Goal: Obtain resource: Obtain resource

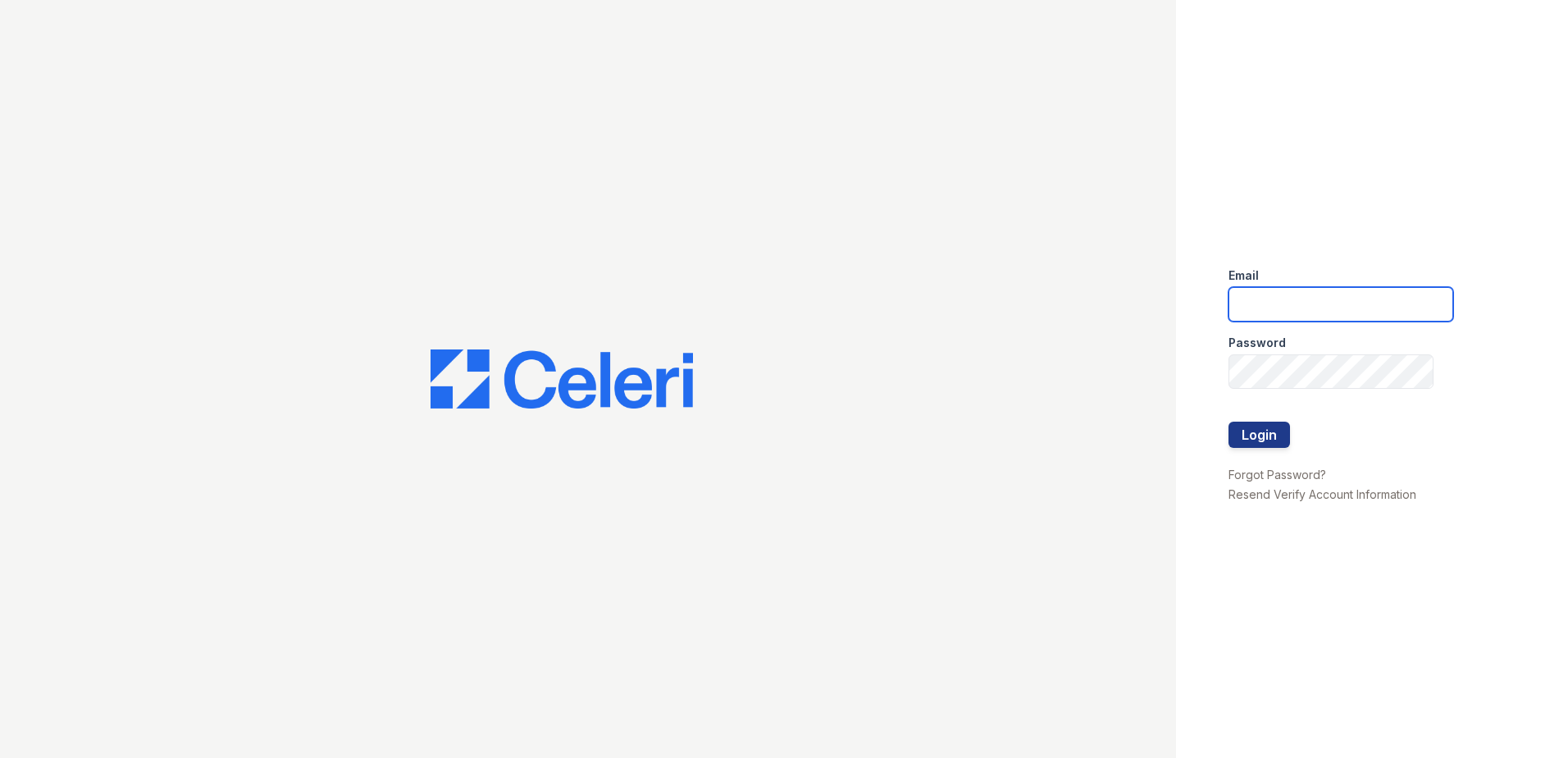
click at [1339, 314] on input "email" at bounding box center [1341, 304] width 225 height 35
type input "[EMAIL_ADDRESS][DOMAIN_NAME]"
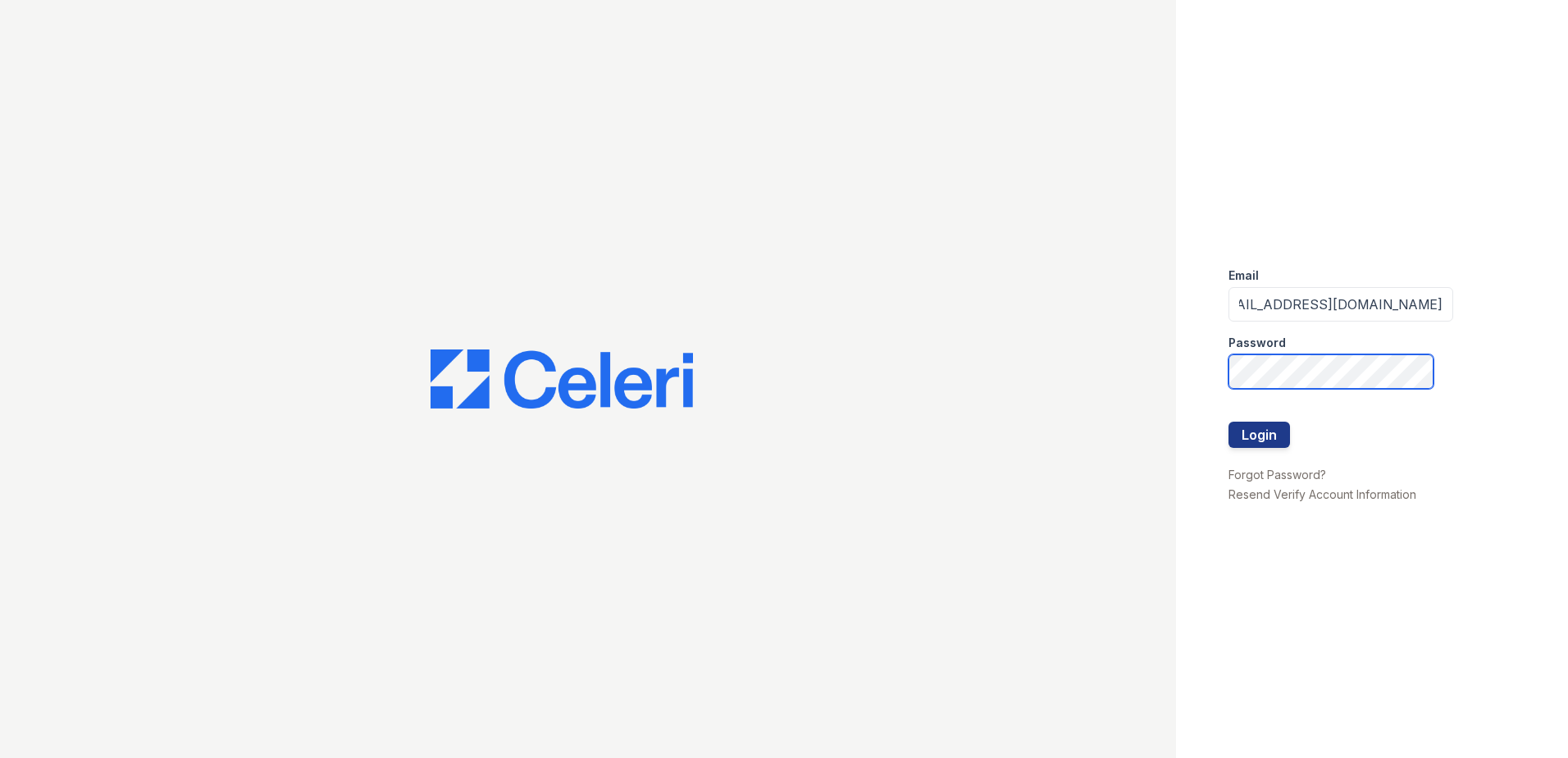
scroll to position [0, 0]
click at [1264, 436] on button "Login" at bounding box center [1260, 434] width 62 height 26
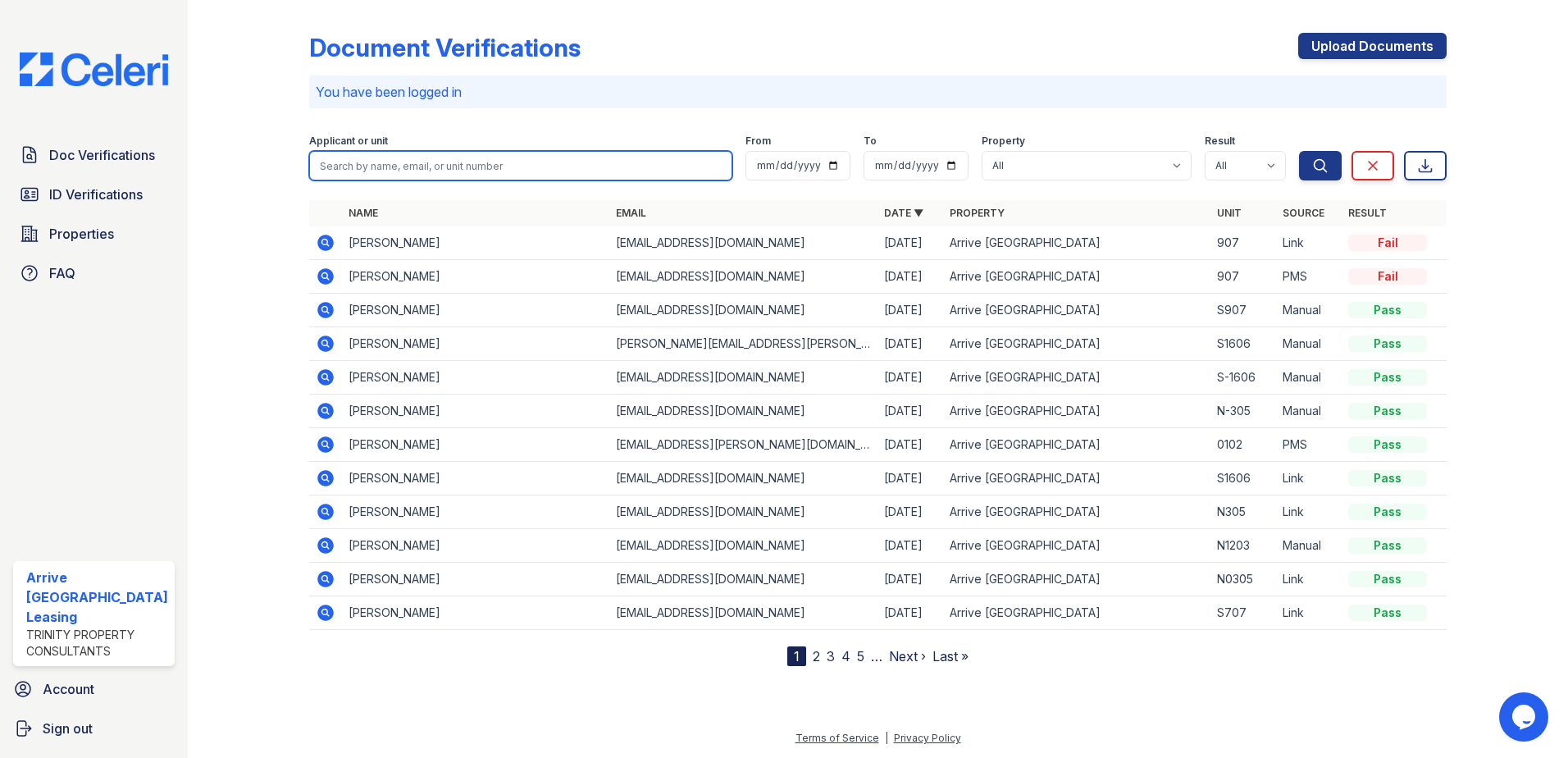
click at [368, 164] on input "search" at bounding box center [520, 166] width 424 height 30
type input "Larissa"
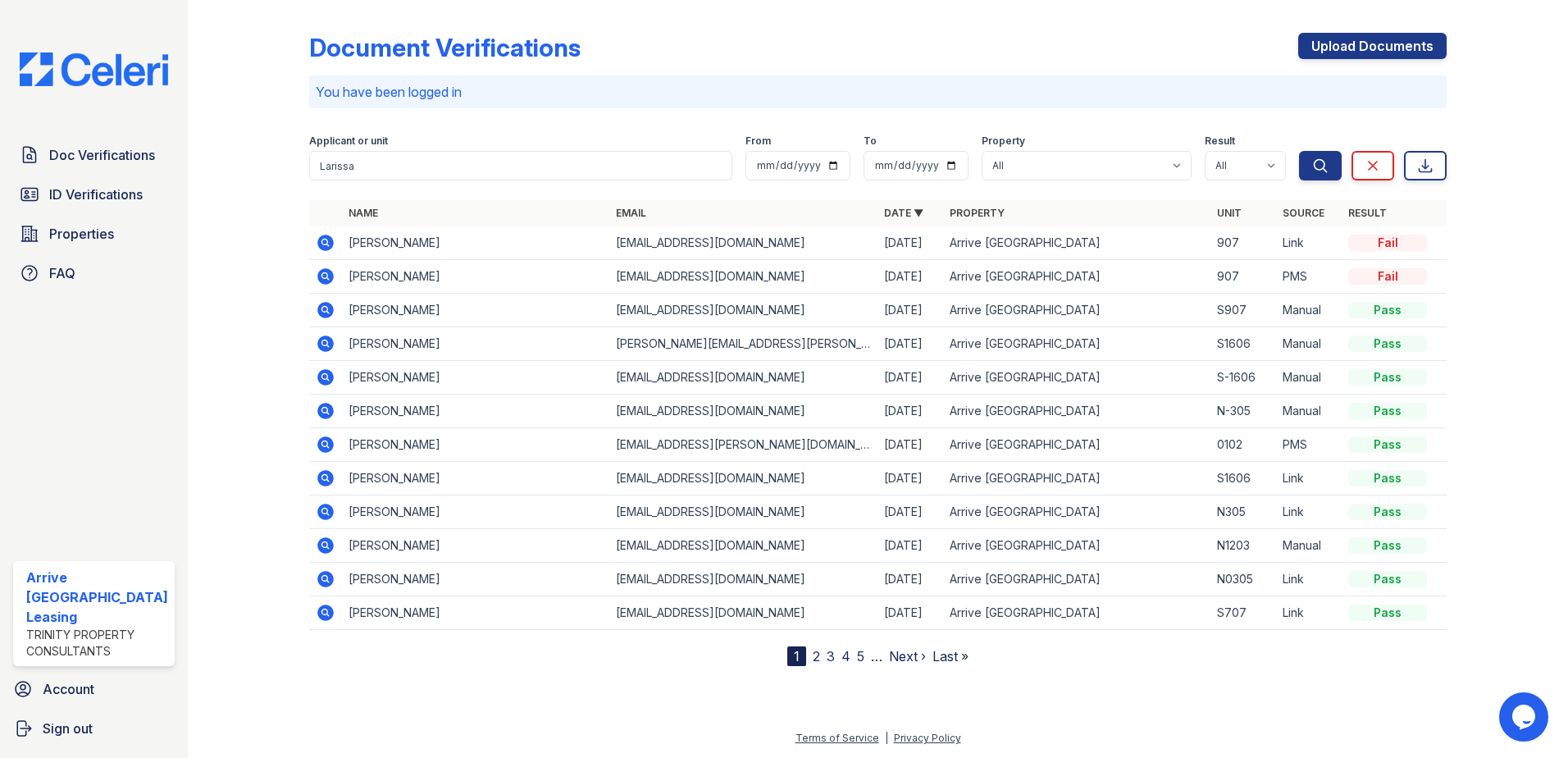
click at [368, 343] on td "Larisa Valadares" at bounding box center [476, 344] width 269 height 34
click at [1390, 345] on div "Pass" at bounding box center [1387, 343] width 79 height 17
click at [327, 343] on icon at bounding box center [325, 343] width 20 height 20
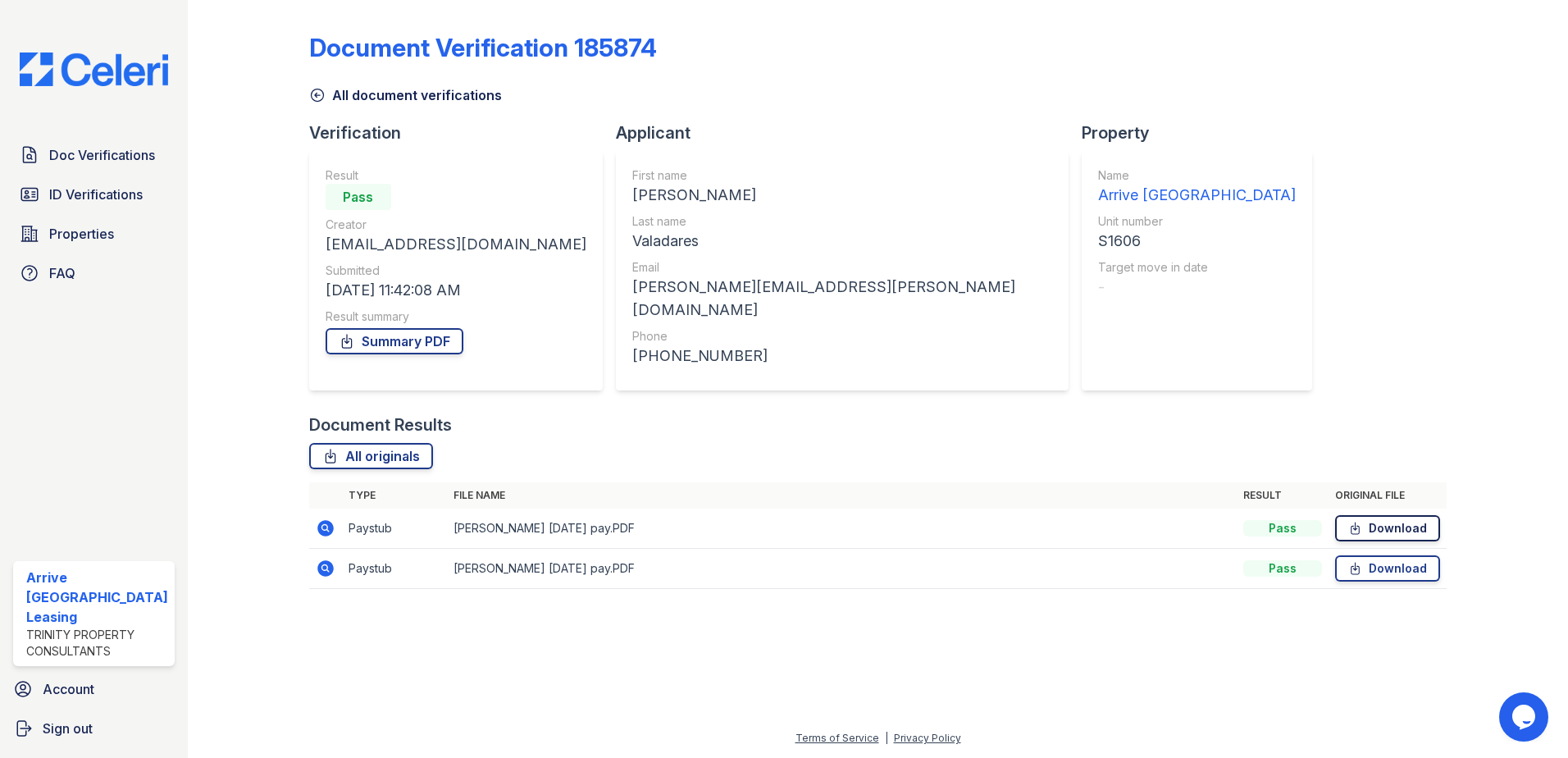
click at [1395, 516] on link "Download" at bounding box center [1387, 528] width 105 height 26
click at [1390, 560] on link "Download" at bounding box center [1387, 568] width 105 height 26
click at [1351, 560] on icon at bounding box center [1355, 568] width 14 height 17
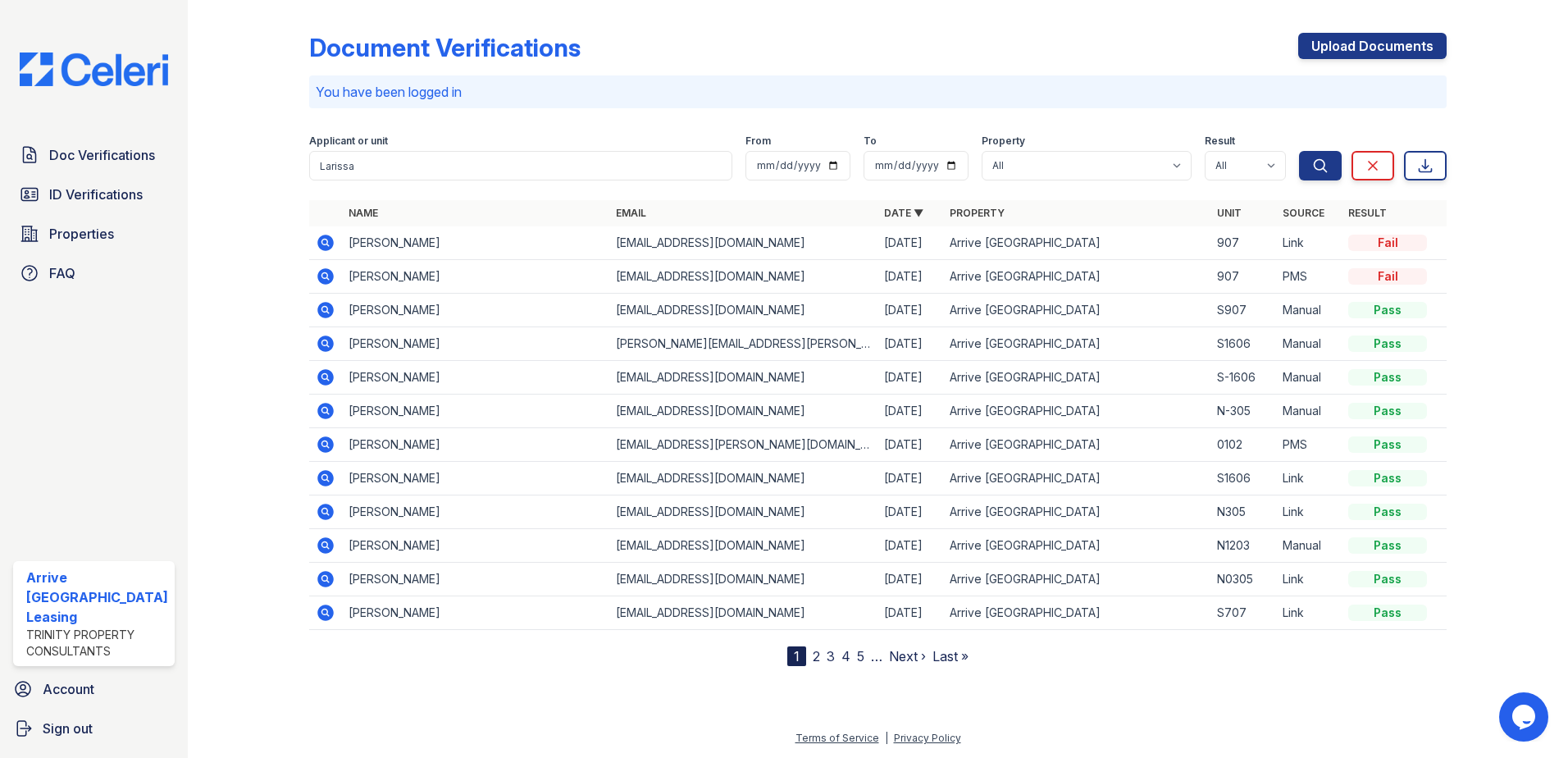
click at [322, 379] on icon at bounding box center [325, 377] width 20 height 20
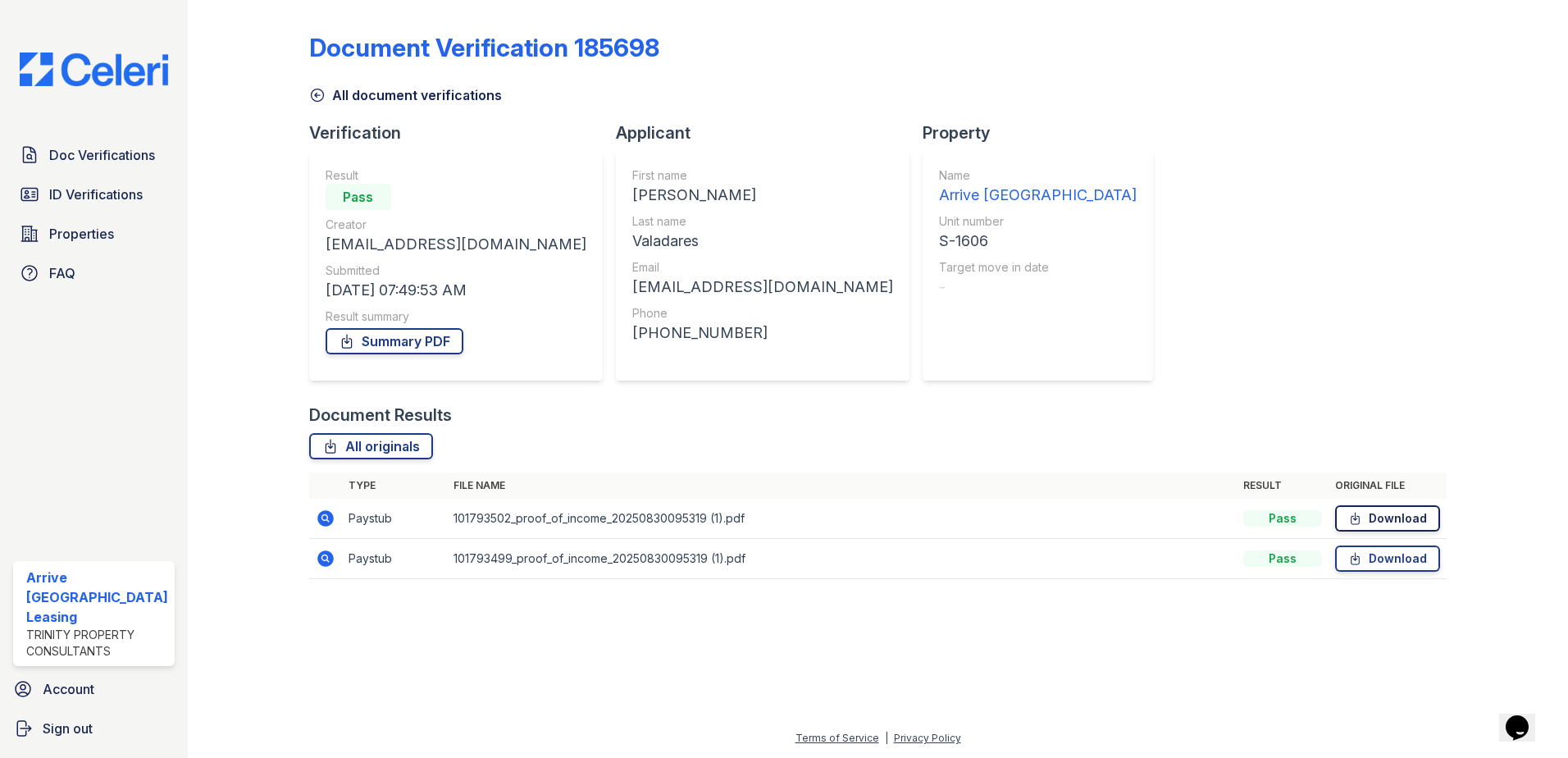
click at [1370, 517] on link "Download" at bounding box center [1387, 518] width 105 height 26
click at [1384, 569] on link "Download" at bounding box center [1387, 559] width 105 height 26
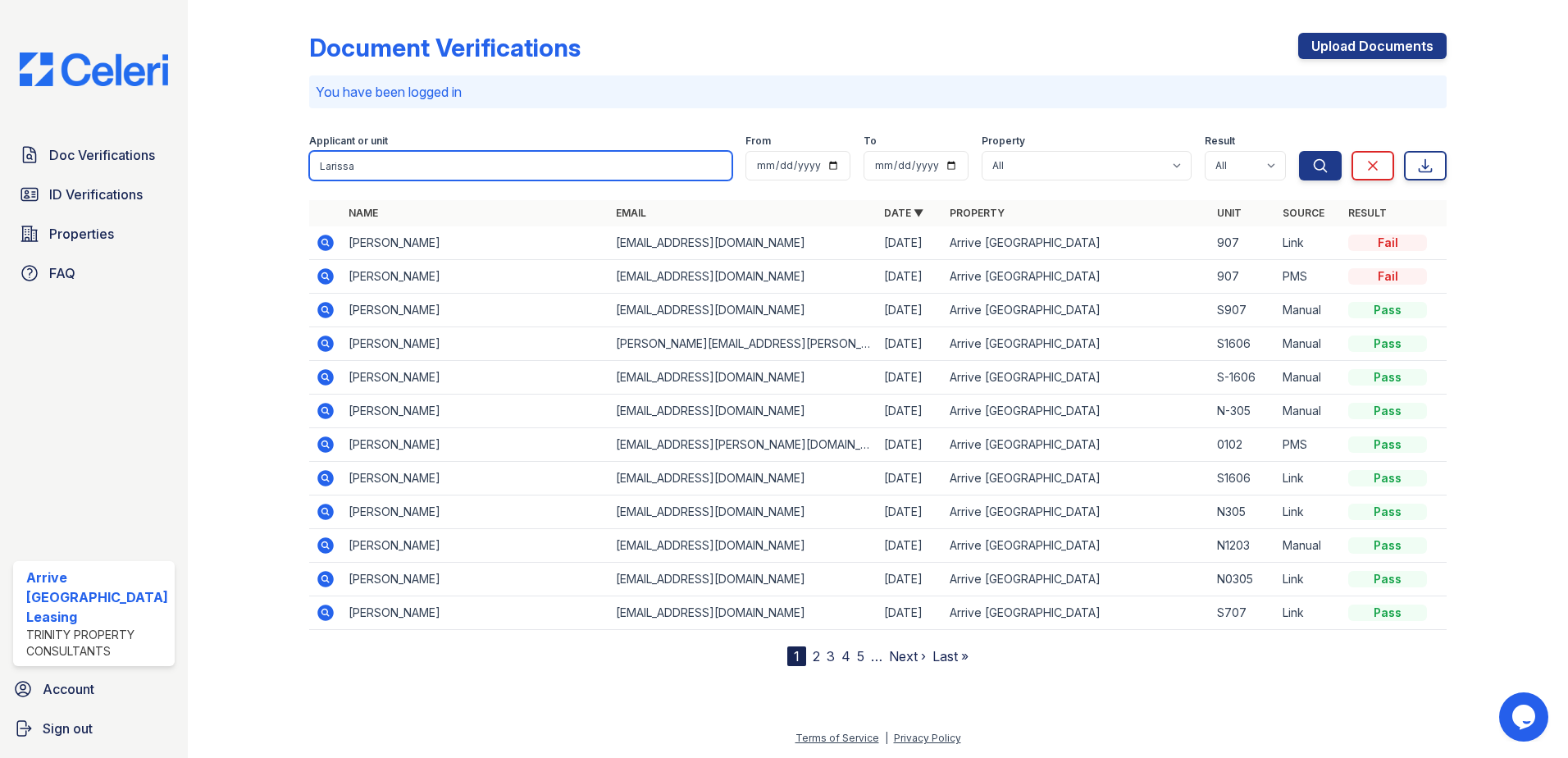
click at [542, 170] on input "Larissa" at bounding box center [520, 166] width 424 height 30
click at [543, 171] on input "Larissa" at bounding box center [520, 166] width 424 height 30
click at [544, 172] on input "Larissa" at bounding box center [520, 166] width 424 height 30
type input "Pamela Ritenour"
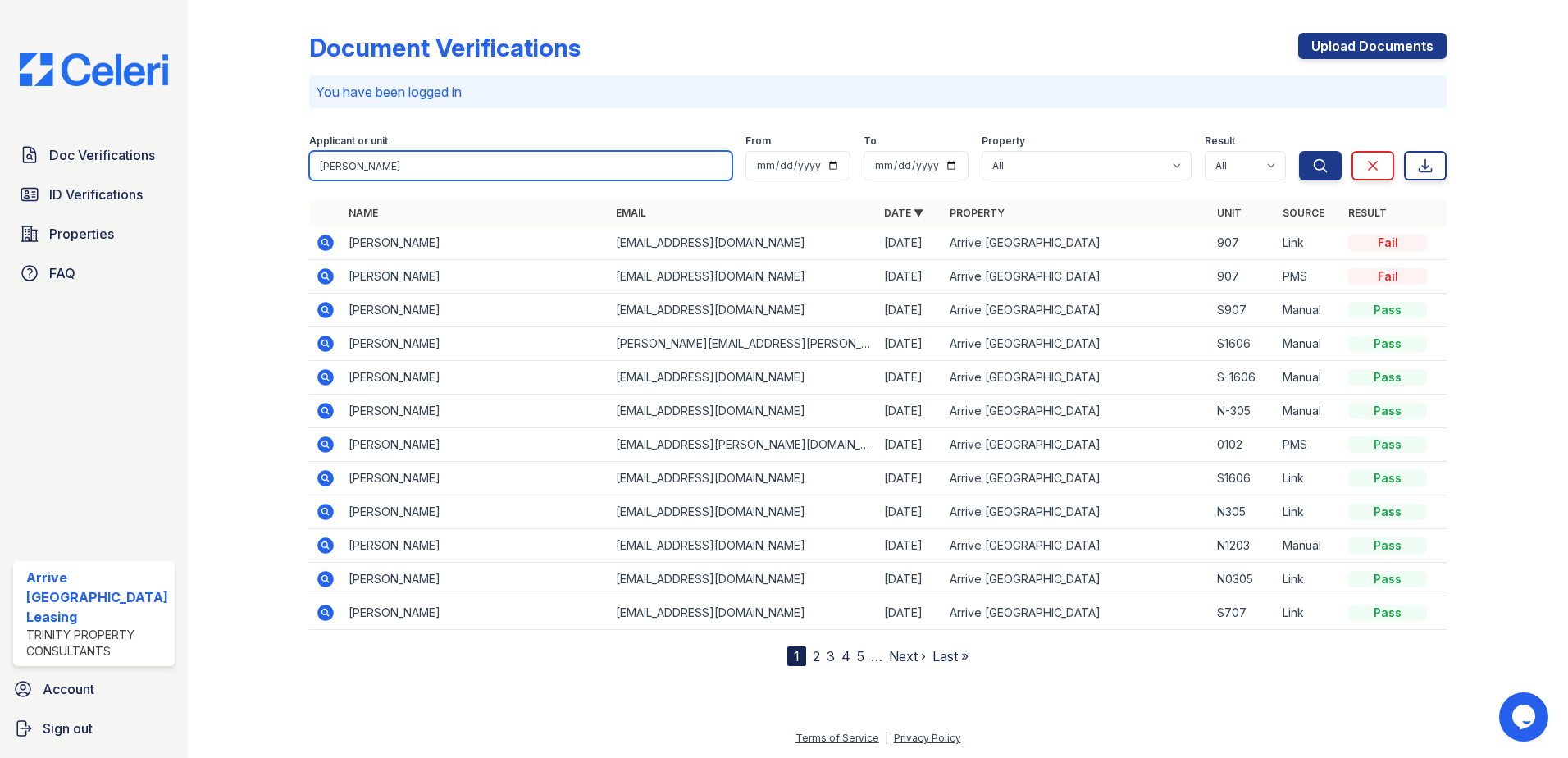
click at [1299, 151] on button "Search" at bounding box center [1321, 166] width 43 height 30
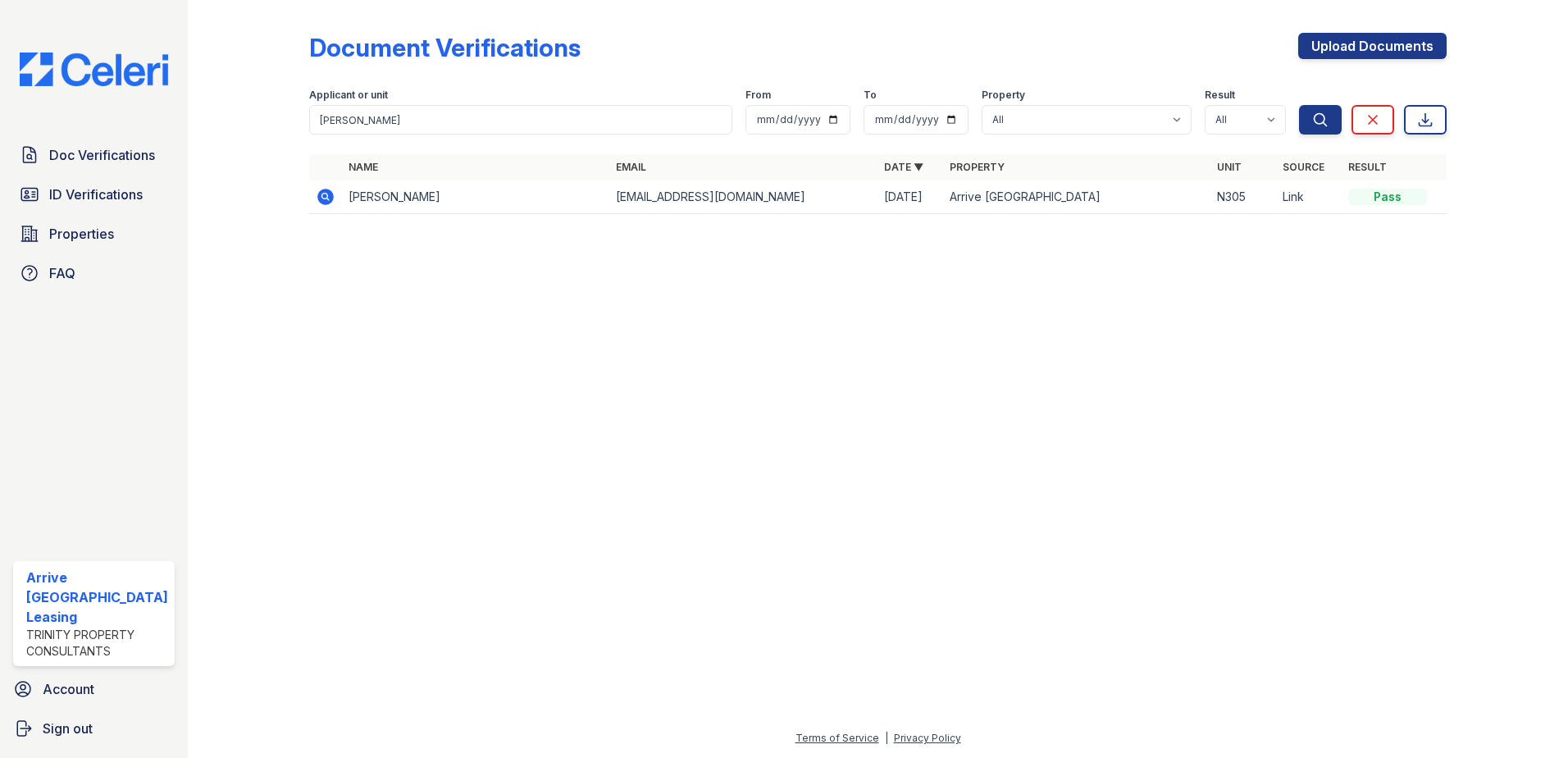
click at [319, 201] on icon at bounding box center [326, 197] width 17 height 17
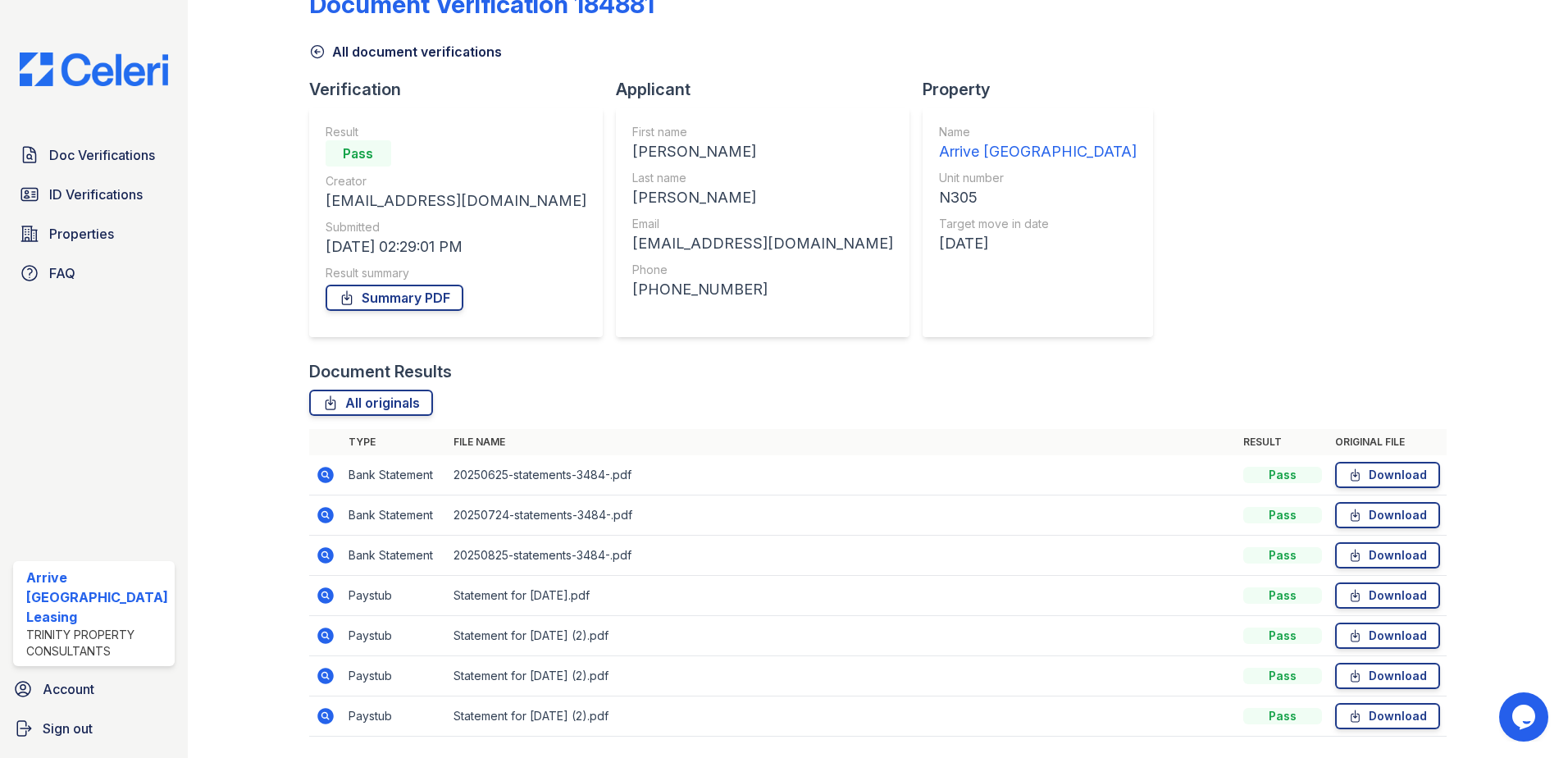
scroll to position [95, 0]
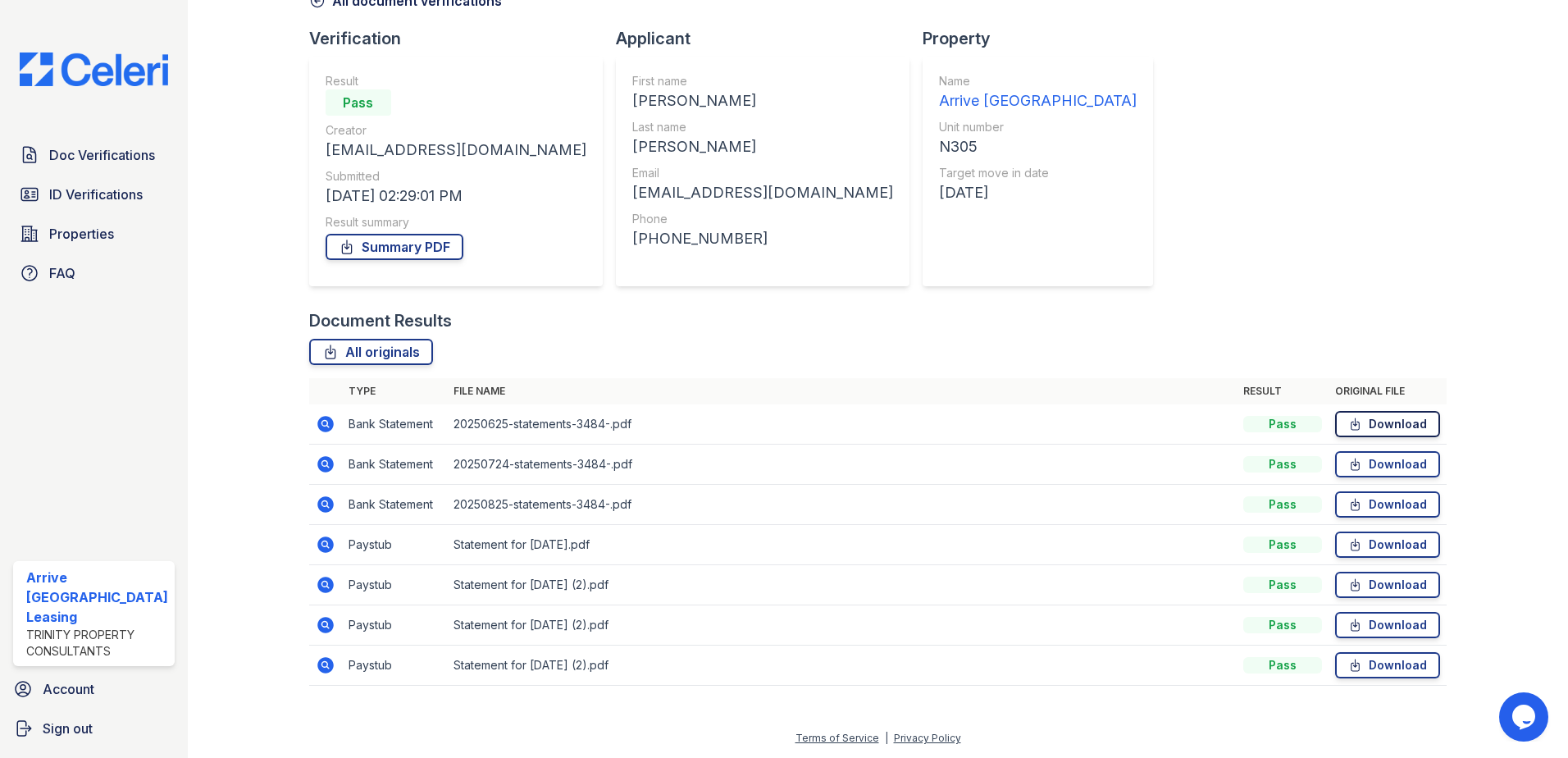
click at [1352, 423] on icon at bounding box center [1356, 424] width 8 height 11
click at [1362, 465] on link "Download" at bounding box center [1387, 464] width 105 height 26
click at [1355, 508] on link "Download" at bounding box center [1387, 504] width 105 height 26
click at [1358, 548] on link "Download" at bounding box center [1387, 545] width 105 height 26
click at [1351, 667] on icon at bounding box center [1355, 665] width 14 height 17
